Goal: Task Accomplishment & Management: Manage account settings

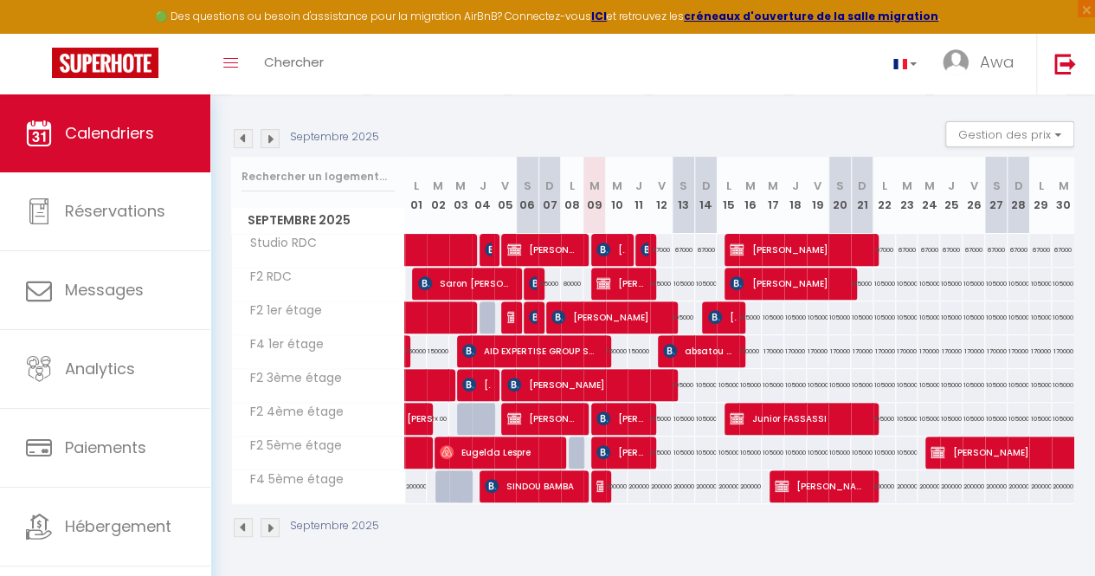
scroll to position [0, 4]
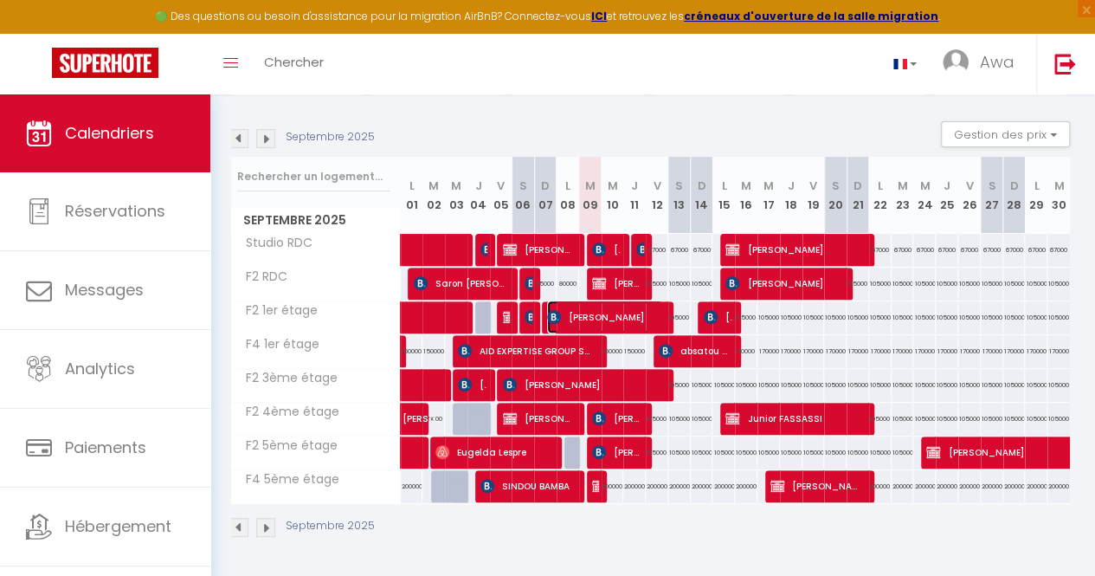
click at [627, 303] on span "[PERSON_NAME]" at bounding box center [604, 316] width 115 height 33
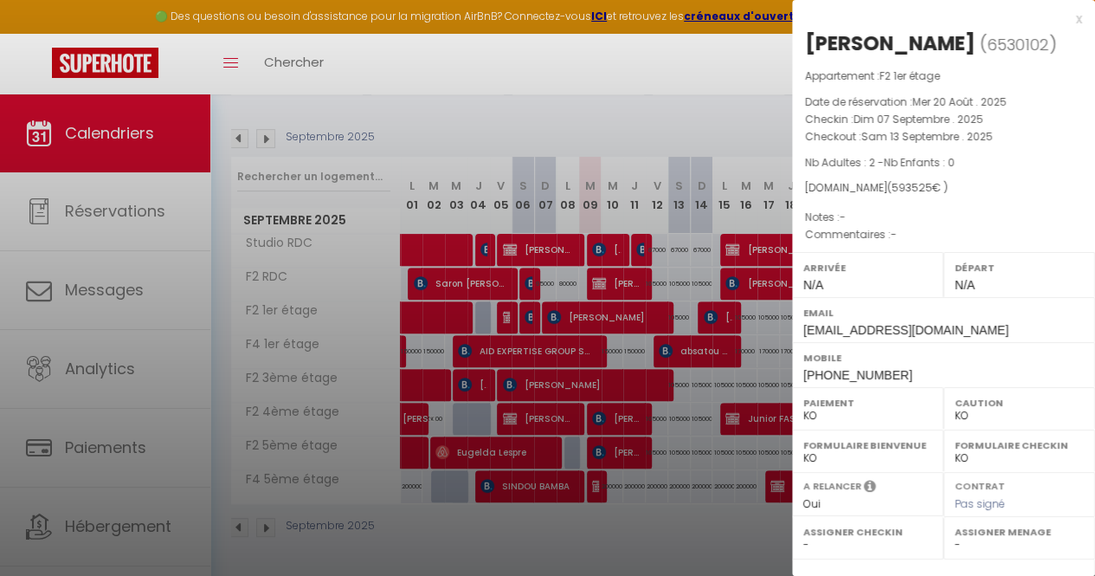
click at [1020, 279] on div "Départ N/A" at bounding box center [1018, 274] width 151 height 45
click at [583, 298] on div at bounding box center [547, 288] width 1095 height 576
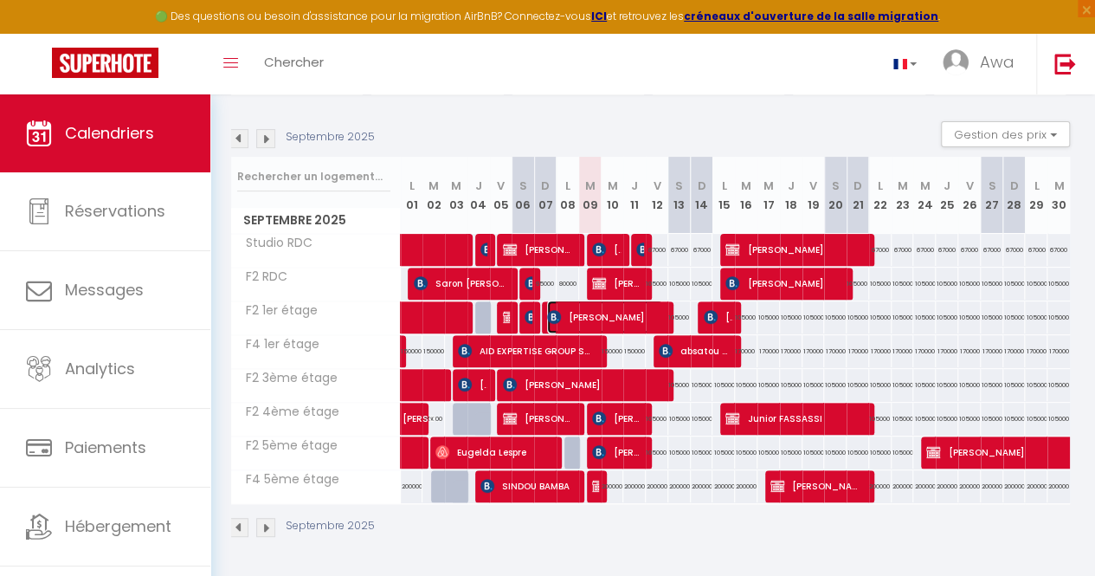
click at [607, 308] on span "[PERSON_NAME]" at bounding box center [604, 316] width 115 height 33
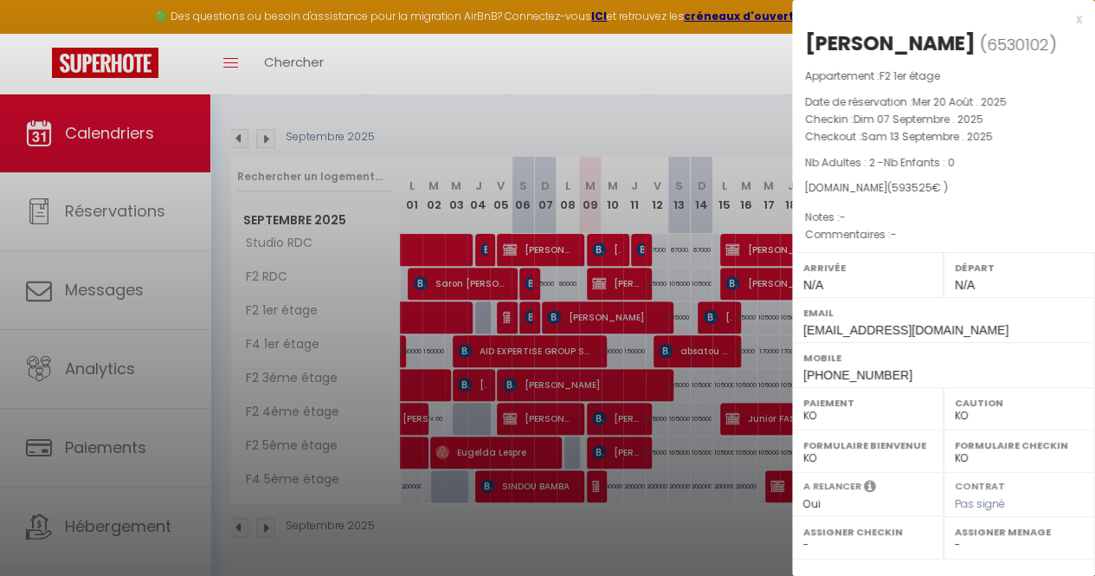
click at [766, 401] on div at bounding box center [547, 288] width 1095 height 576
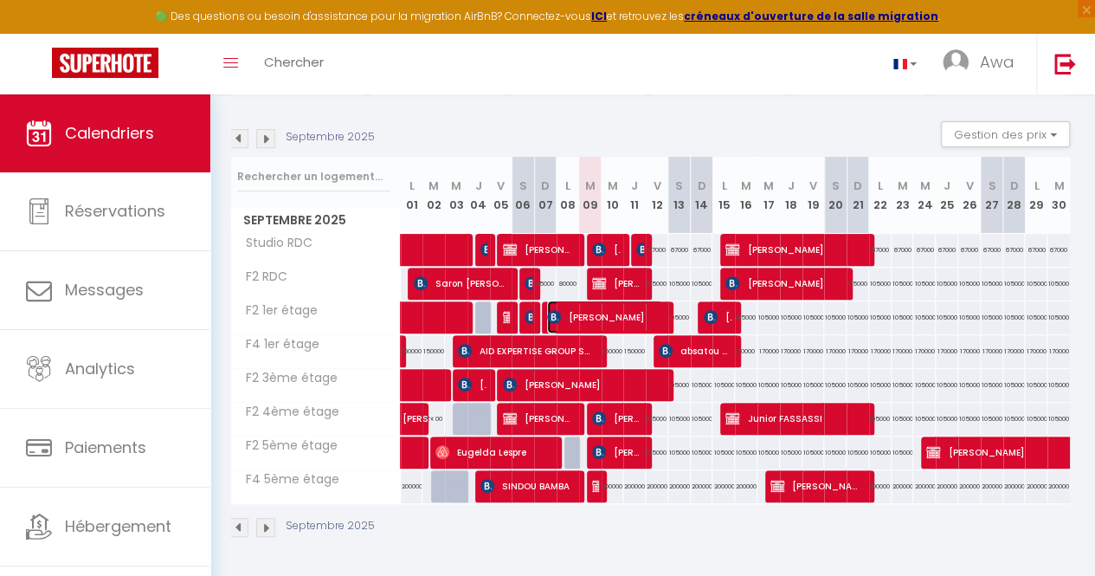
click at [632, 305] on span "[PERSON_NAME]" at bounding box center [604, 316] width 115 height 33
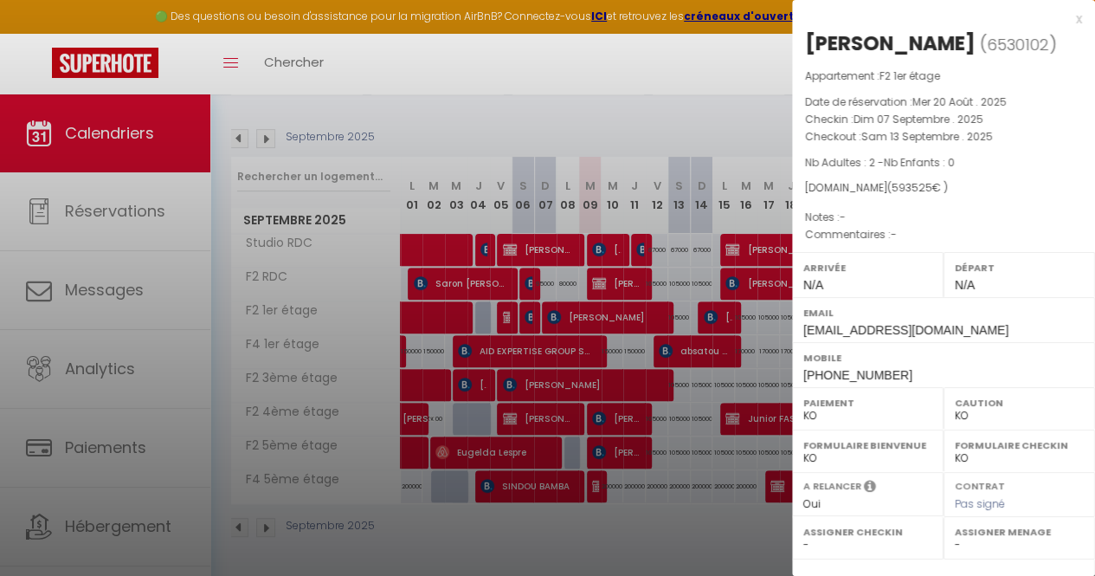
click at [557, 109] on div at bounding box center [547, 288] width 1095 height 576
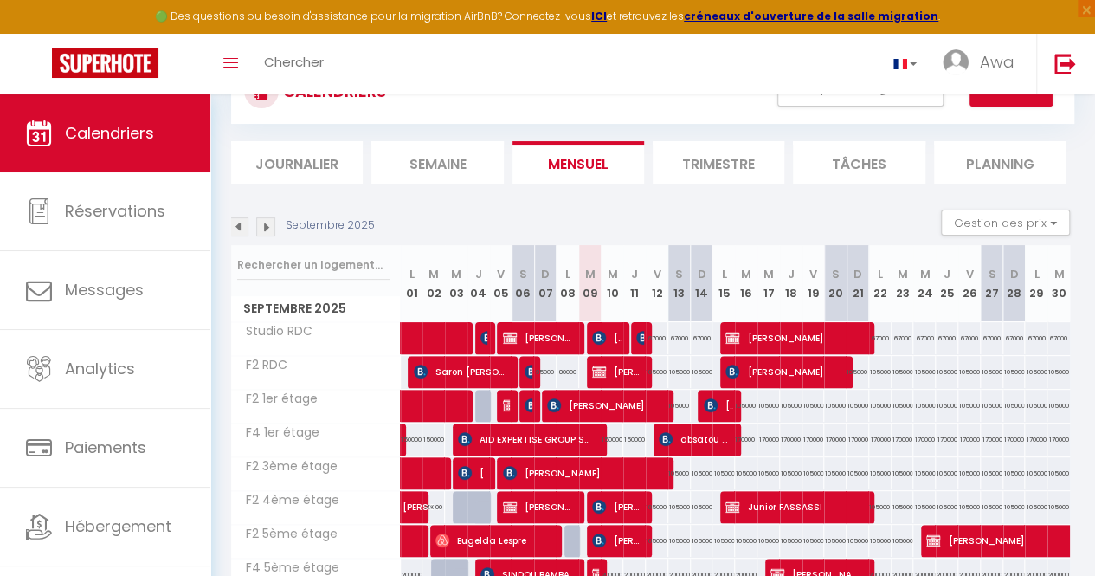
scroll to position [0, 0]
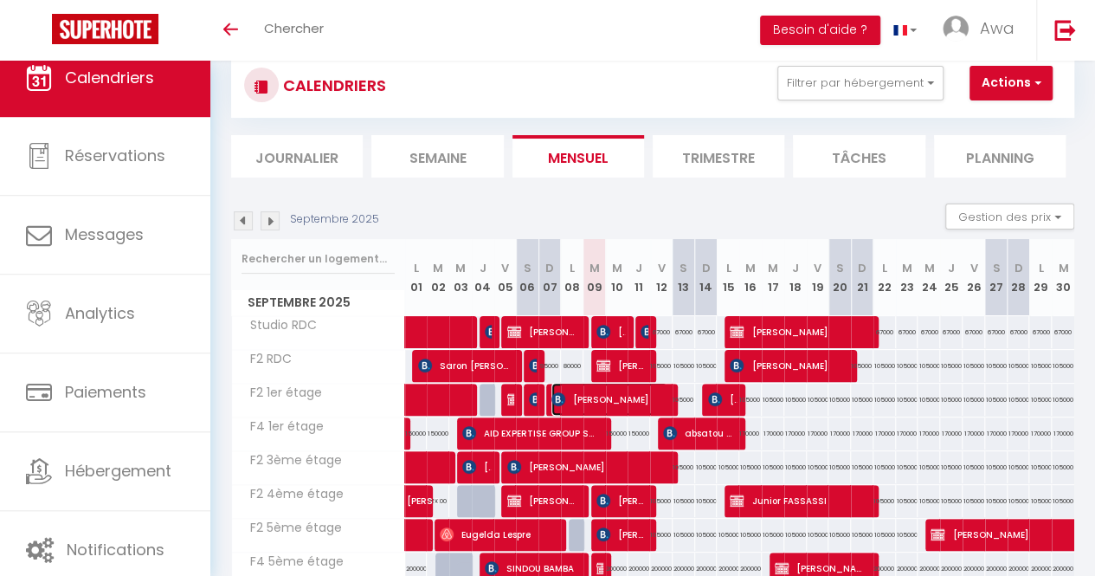
click at [639, 391] on span "[PERSON_NAME]" at bounding box center [608, 399] width 115 height 33
select select "KO"
select select "0"
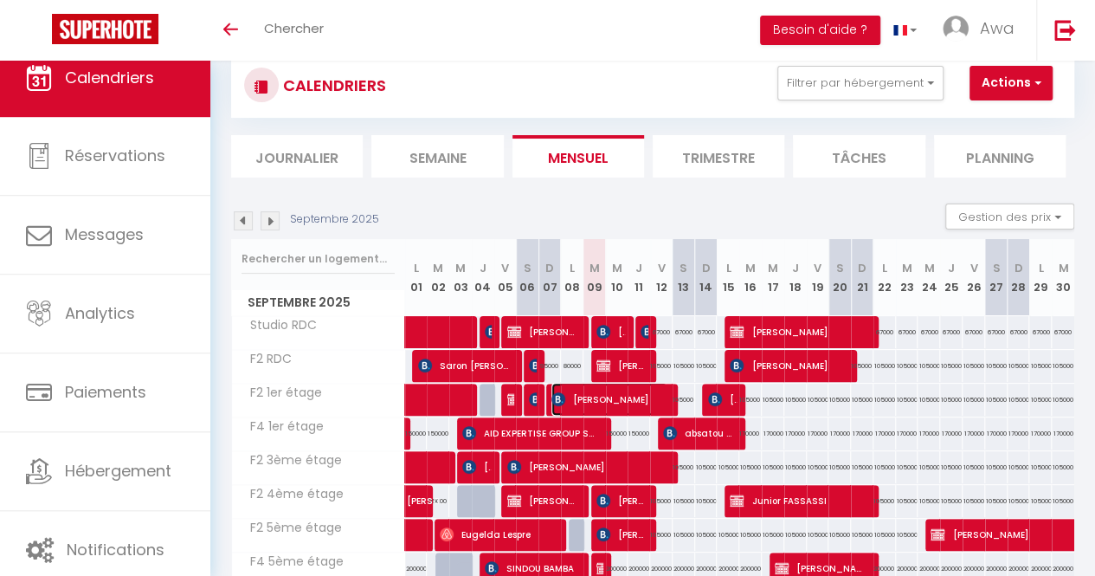
select select "1"
select select
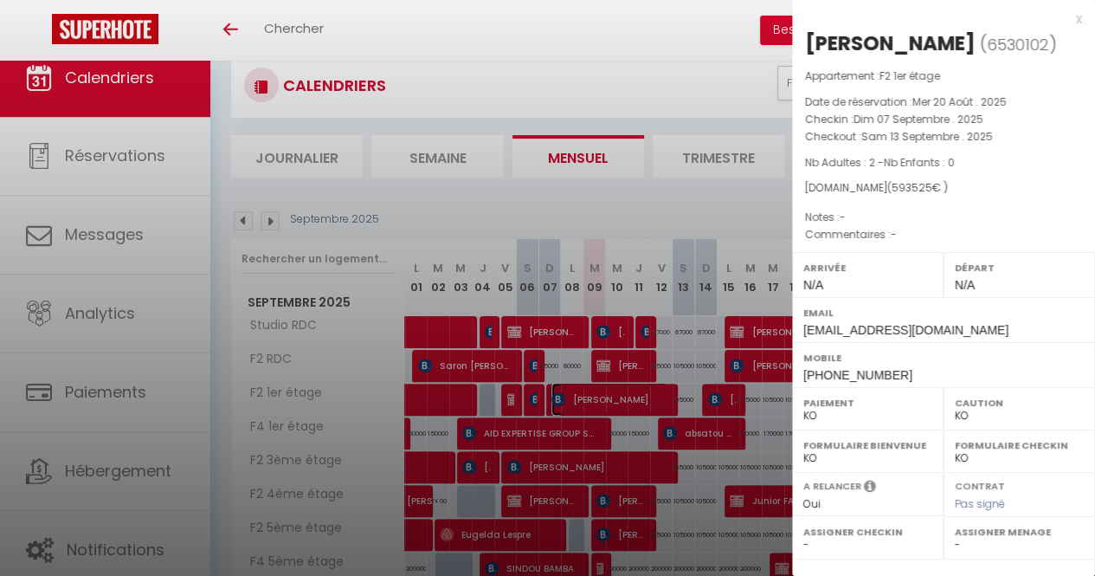
scroll to position [227, 0]
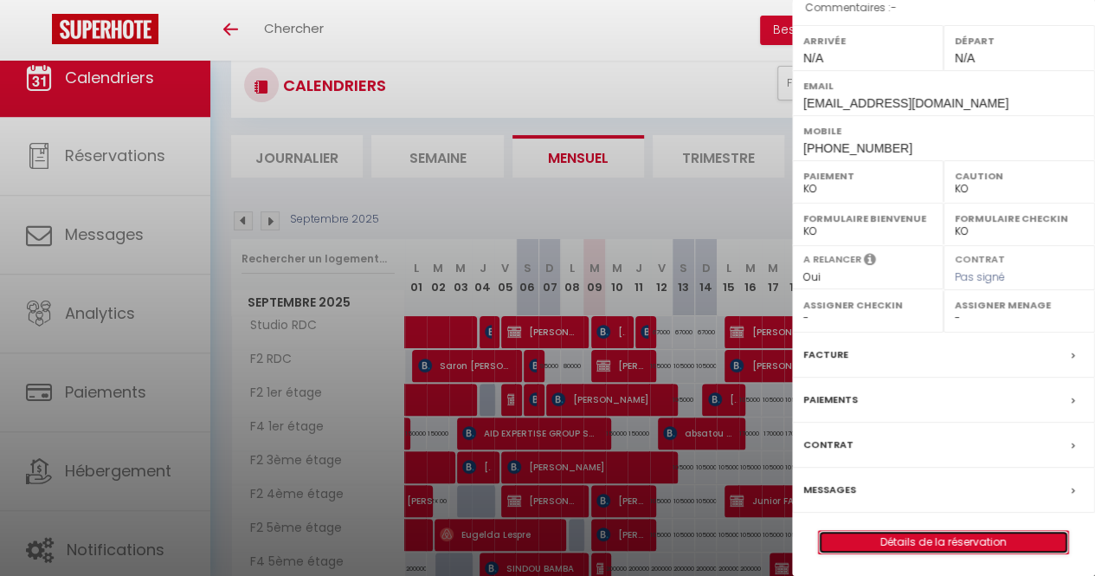
click at [848, 531] on link "Détails de la réservation" at bounding box center [943, 542] width 249 height 23
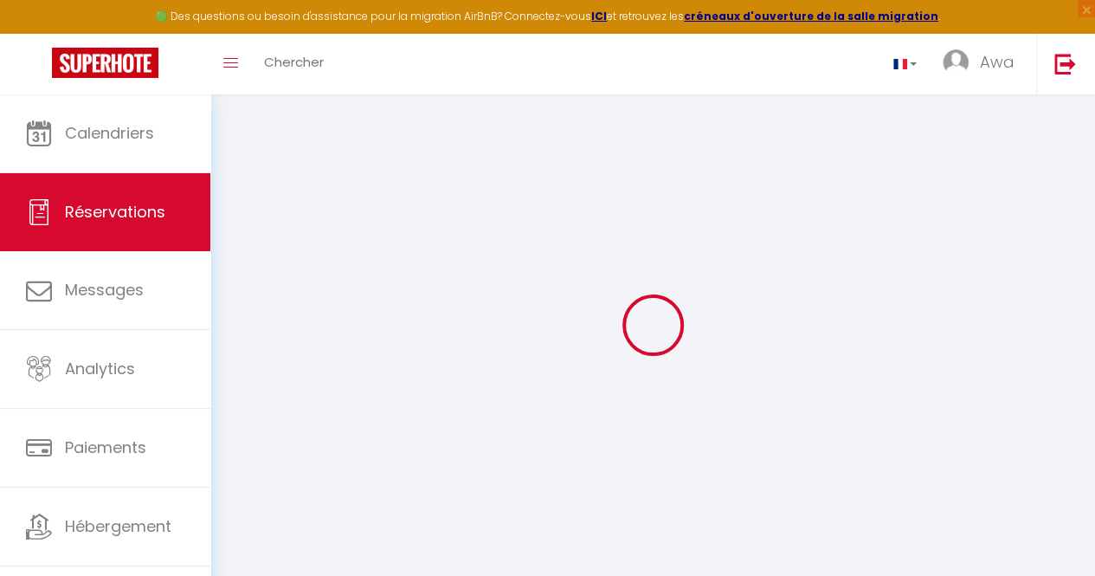
type input "Telly"
type input "[PERSON_NAME]"
type input "[EMAIL_ADDRESS][DOMAIN_NAME]"
type input "[PHONE_NUMBER]"
type input "Kobaya"
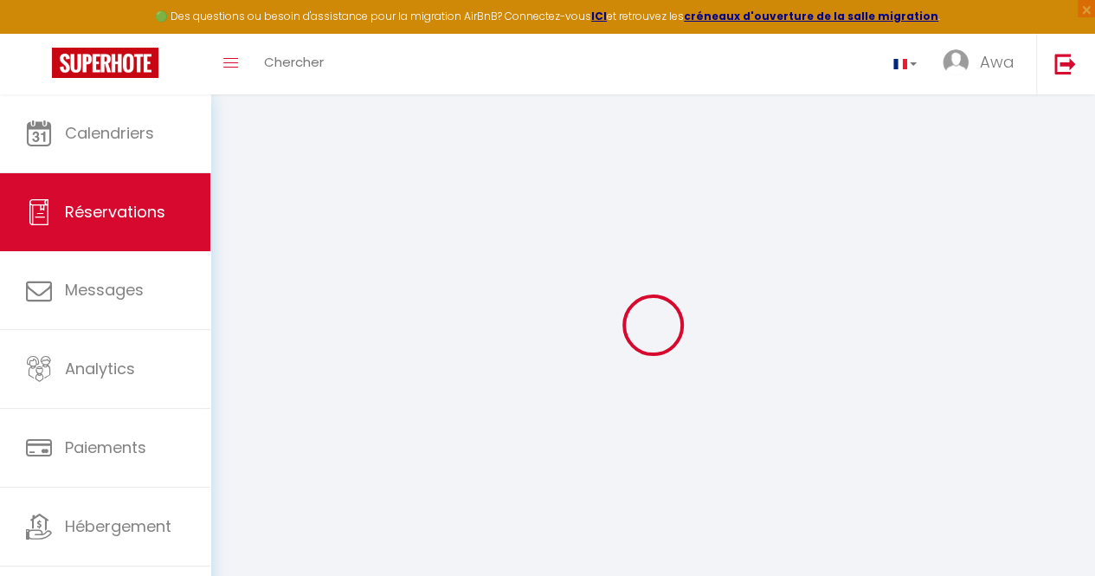
type input "[GEOGRAPHIC_DATA]"
select select "GN"
type input "104674"
select select "29105"
select select "1"
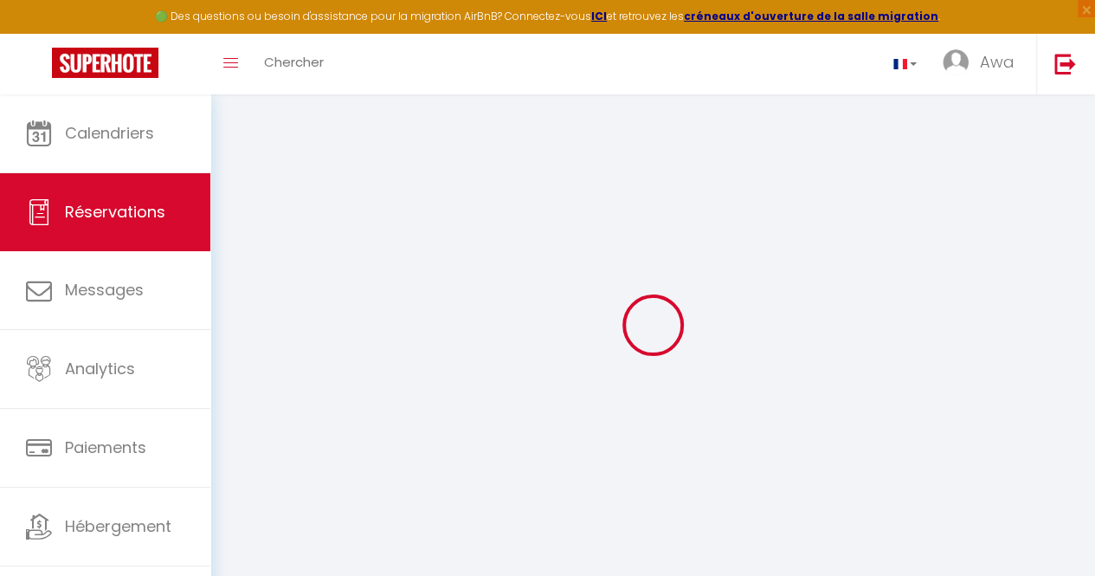
select select
type input "2"
select select "10"
select select
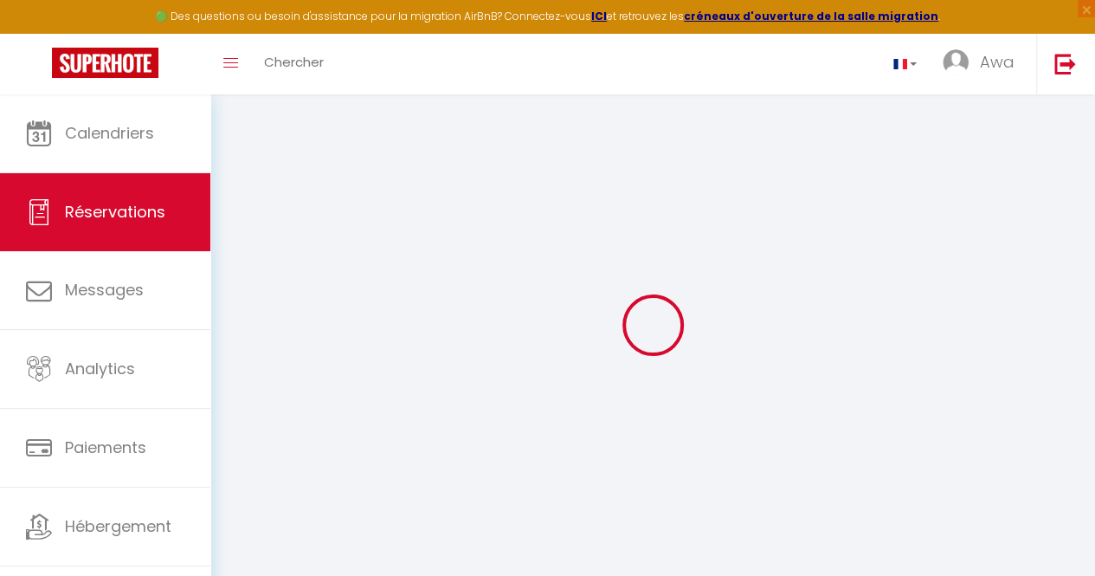
type input "558600"
checkbox input "false"
select select "2"
type input "0"
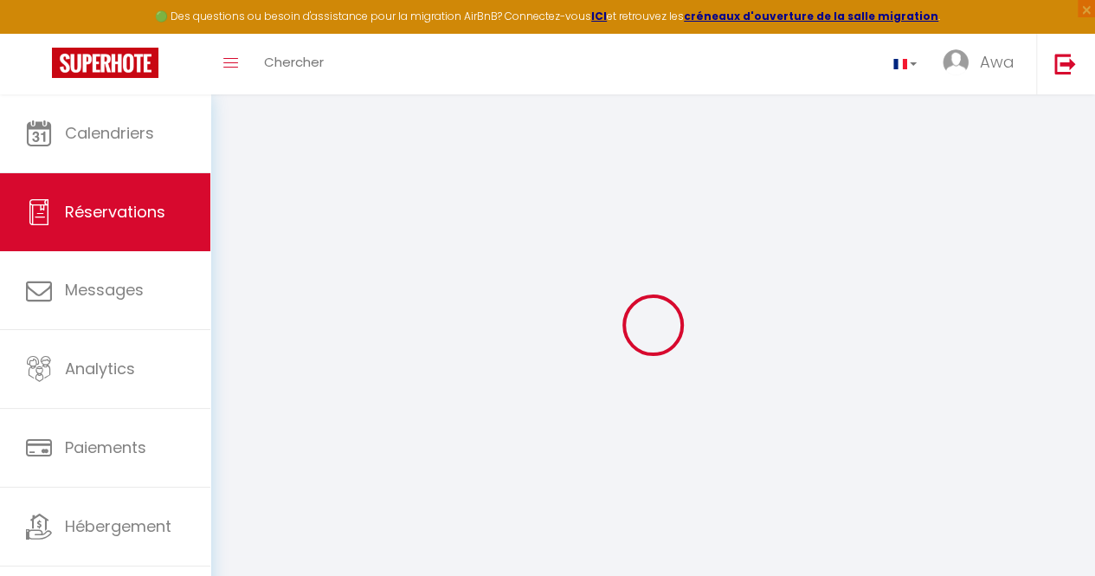
type input "0"
select select
select select "14"
checkbox input "false"
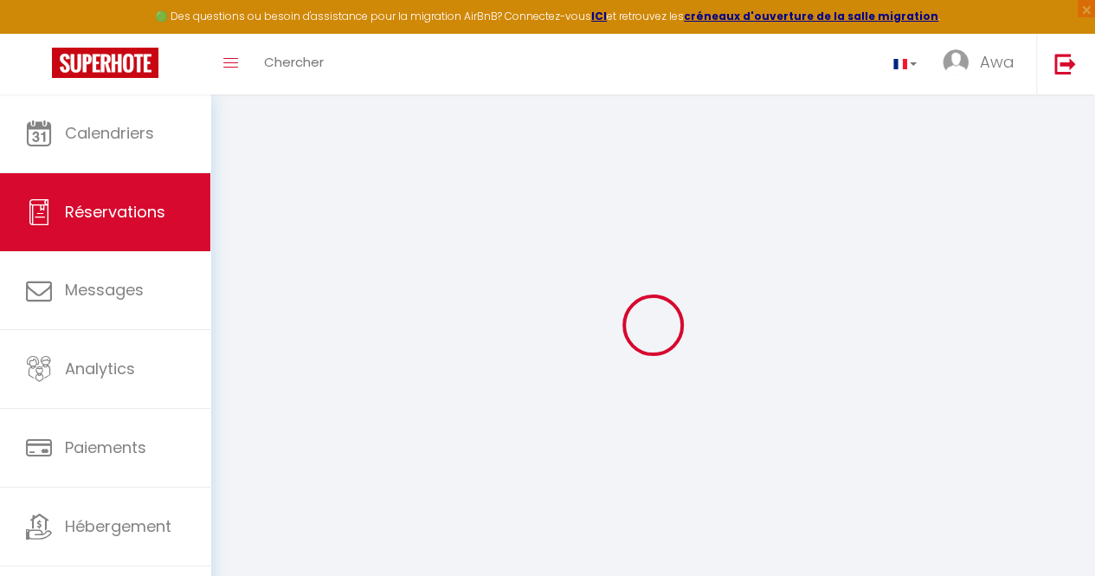
select select
checkbox input "false"
select select
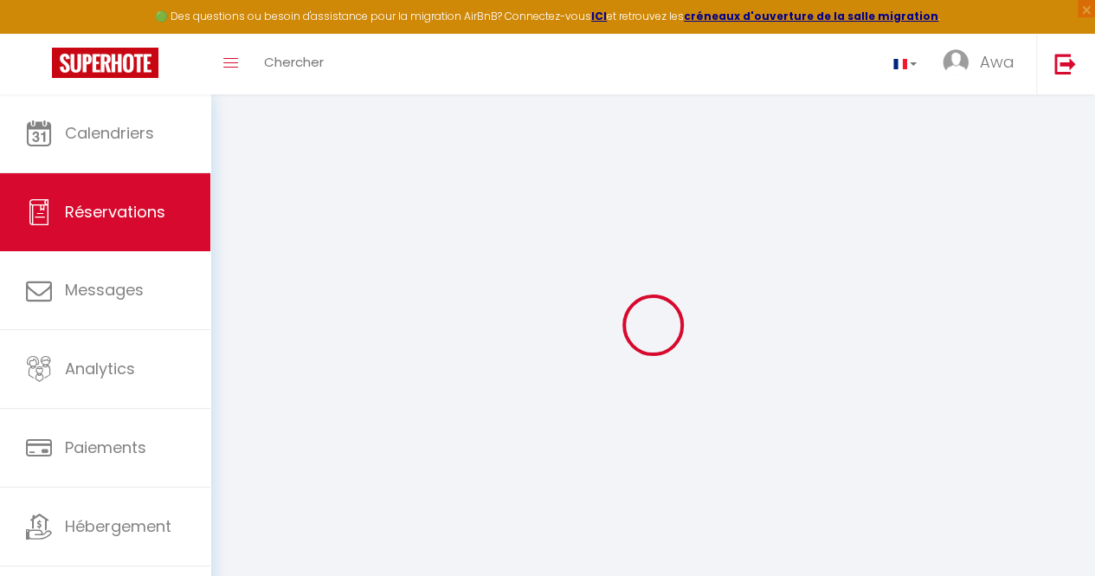
checkbox input "false"
select select
checkbox input "false"
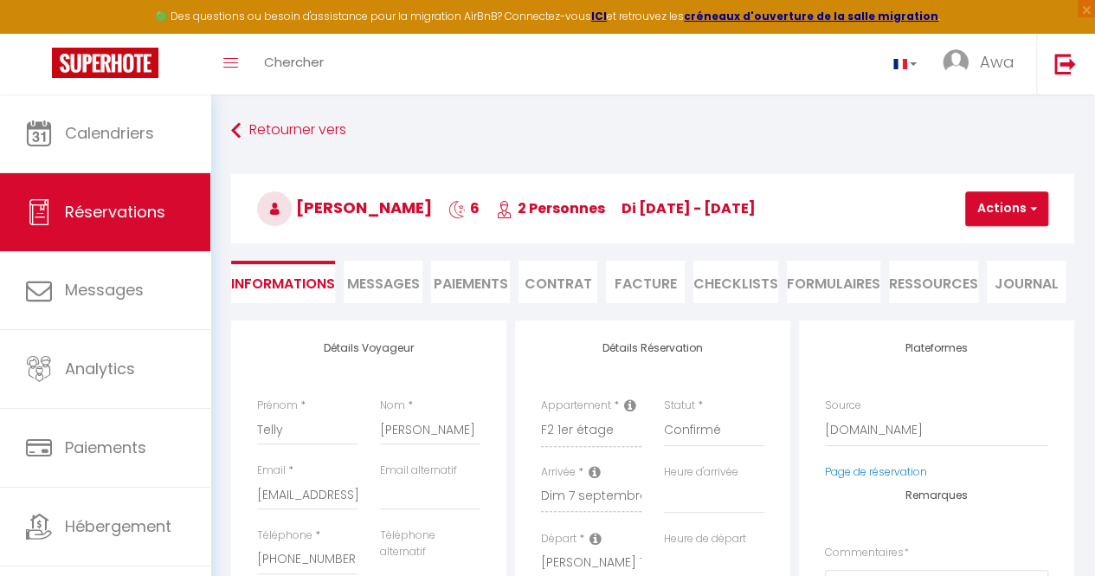
type input "22925"
type input "12000"
select select
checkbox input "false"
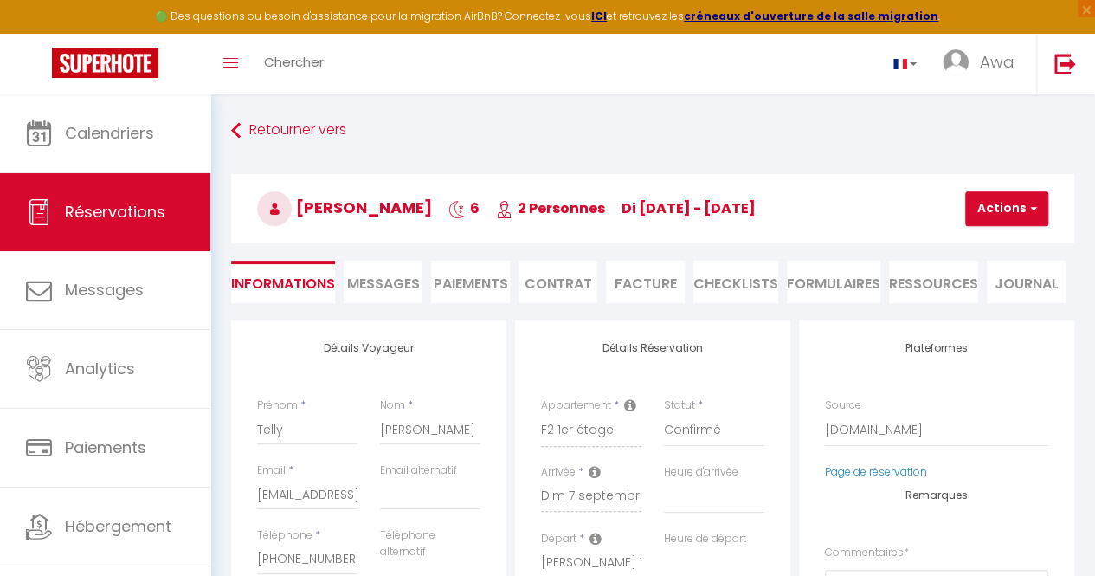
select select
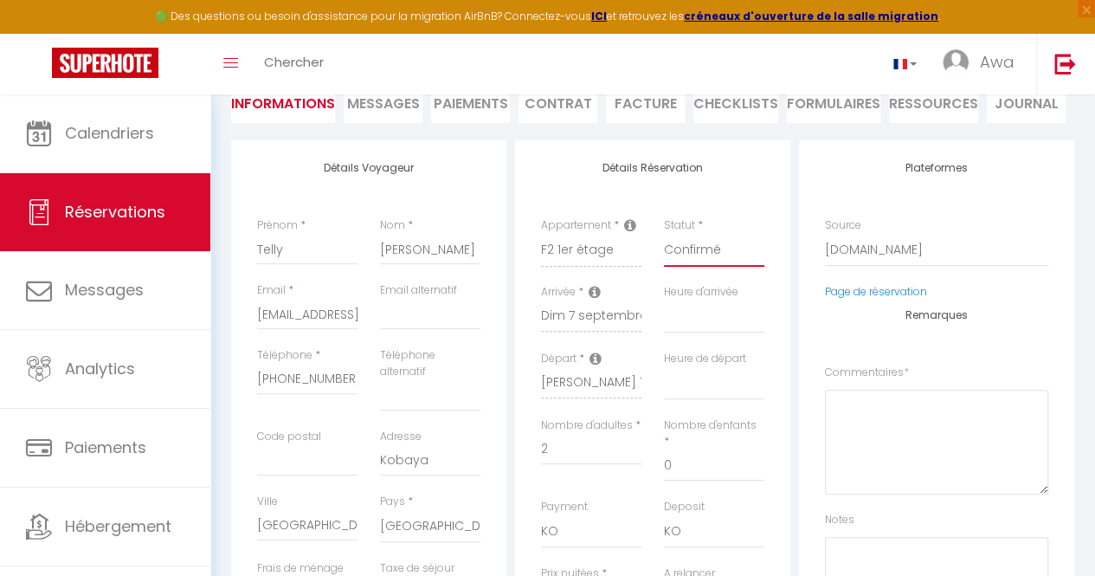
click at [734, 255] on select "Confirmé Non Confirmé [PERSON_NAME] par le voyageur No Show Request" at bounding box center [714, 250] width 100 height 33
select select "3"
click at [664, 234] on select "Confirmé Non Confirmé [PERSON_NAME] par le voyageur No Show Request" at bounding box center [714, 250] width 100 height 33
select select
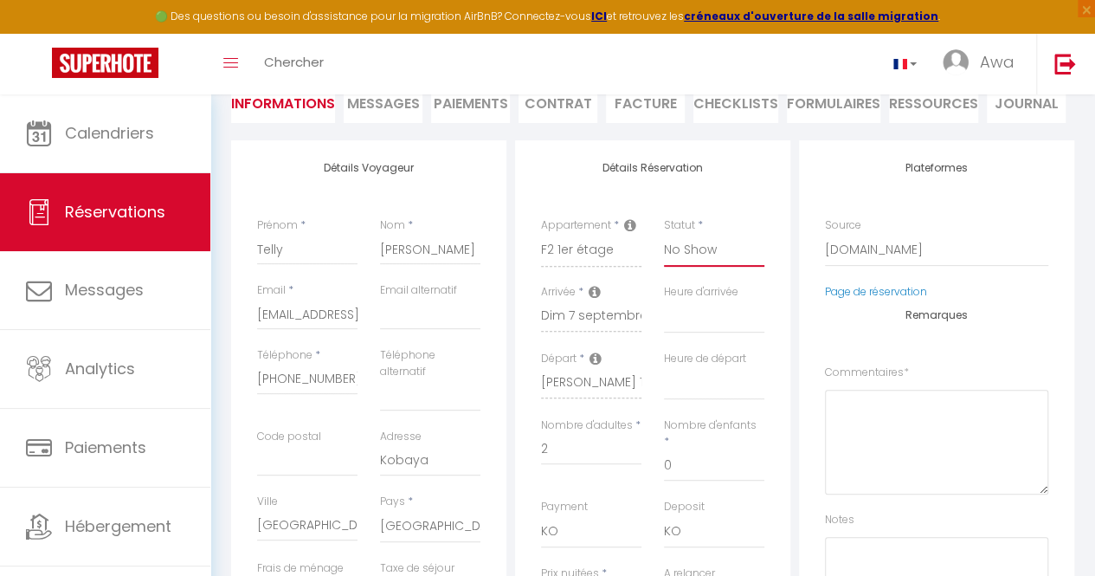
checkbox input "false"
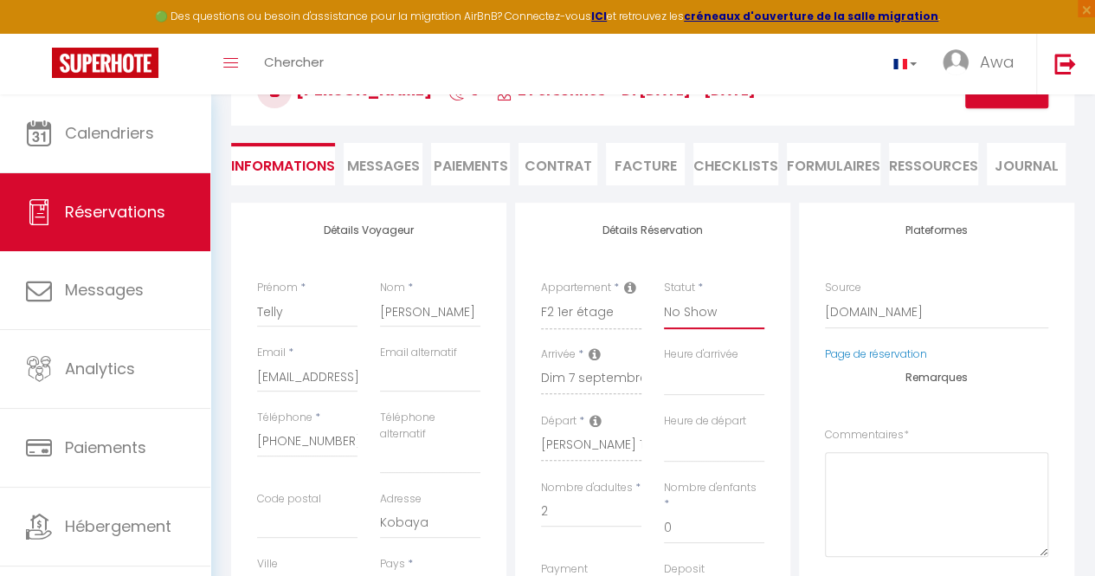
scroll to position [0, 0]
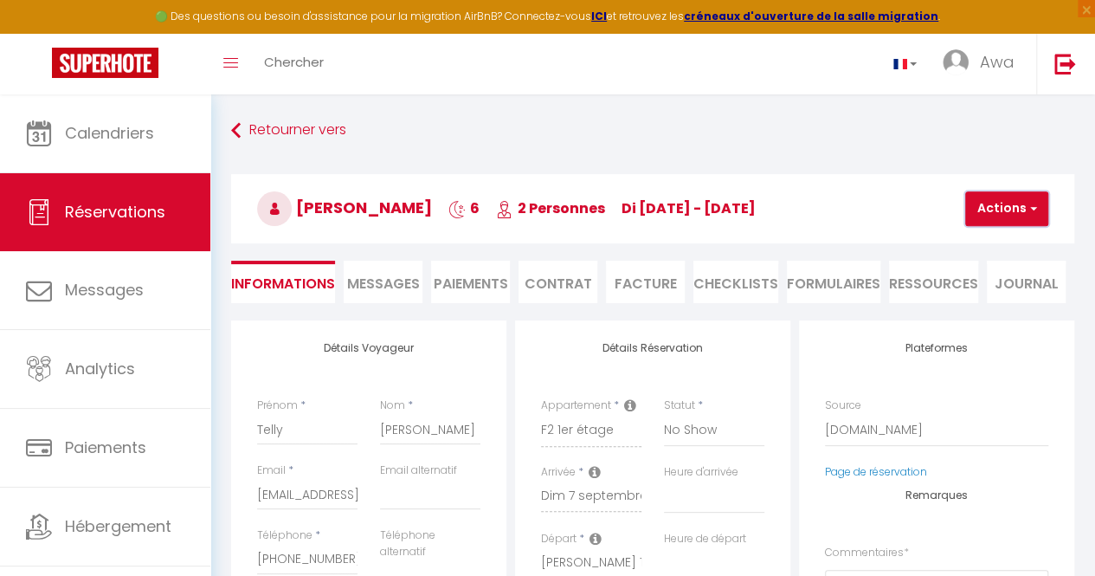
click at [1016, 209] on button "Actions" at bounding box center [1006, 208] width 83 height 35
click at [1009, 241] on link "Enregistrer" at bounding box center [1021, 246] width 137 height 23
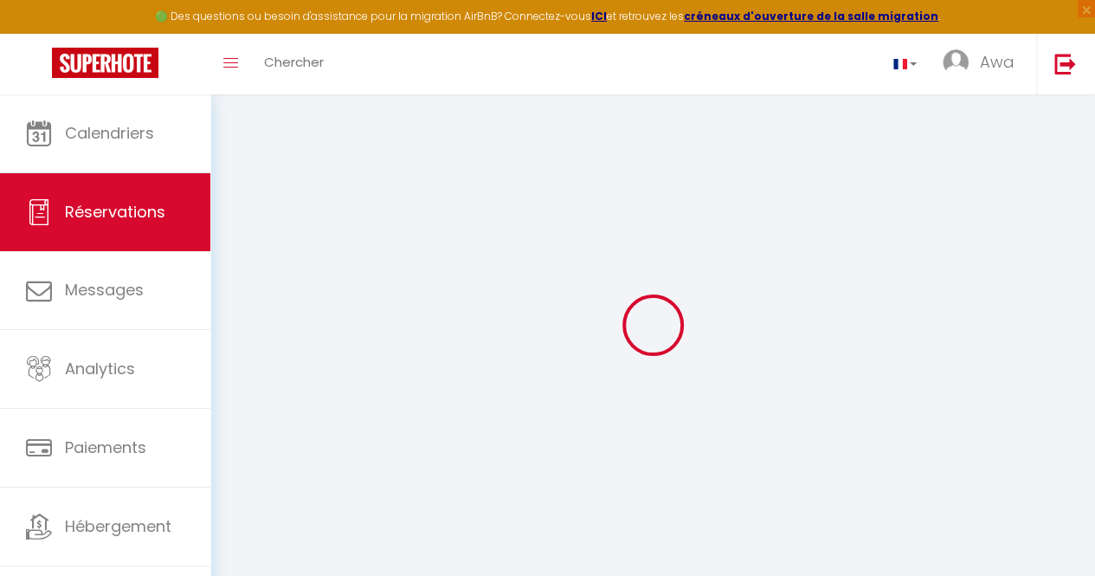
select select "not_cancelled"
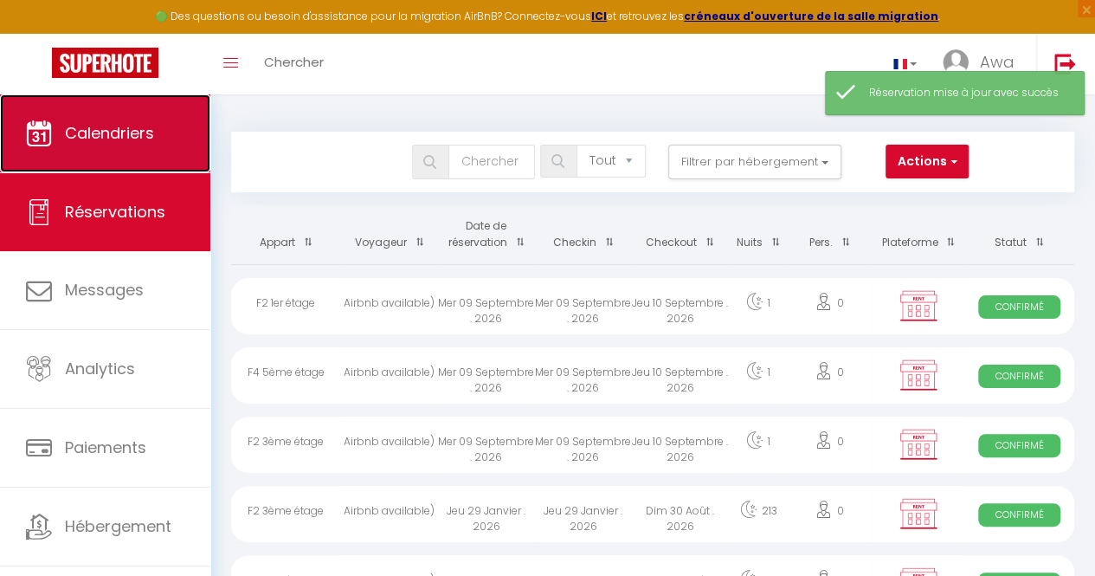
click at [125, 120] on link "Calendriers" at bounding box center [105, 133] width 210 height 78
